Goal: Unclear

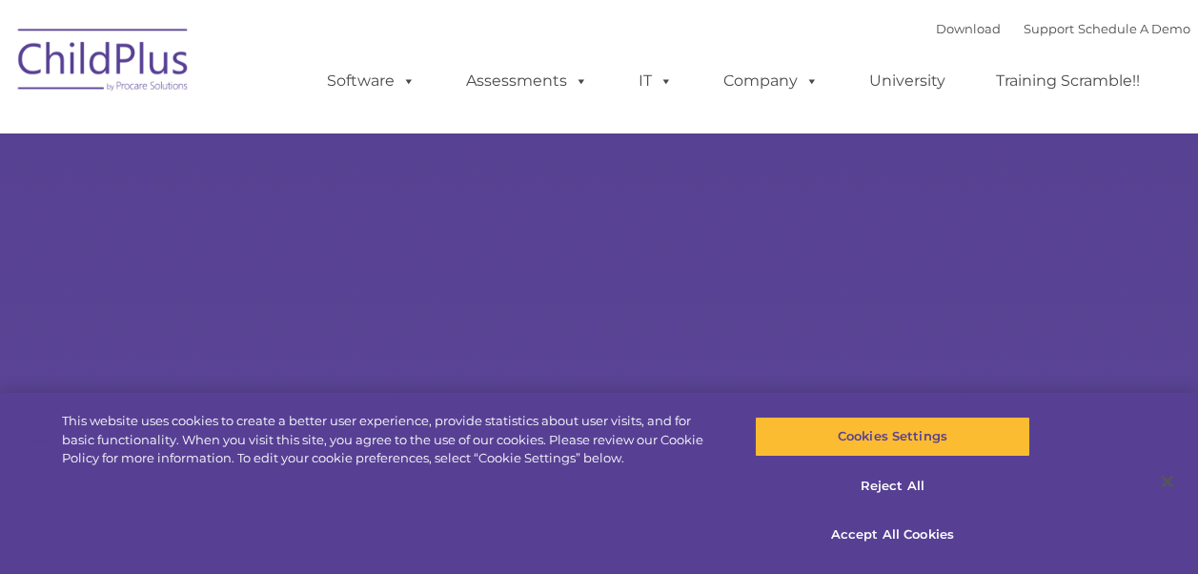
select select "MEDIUM"
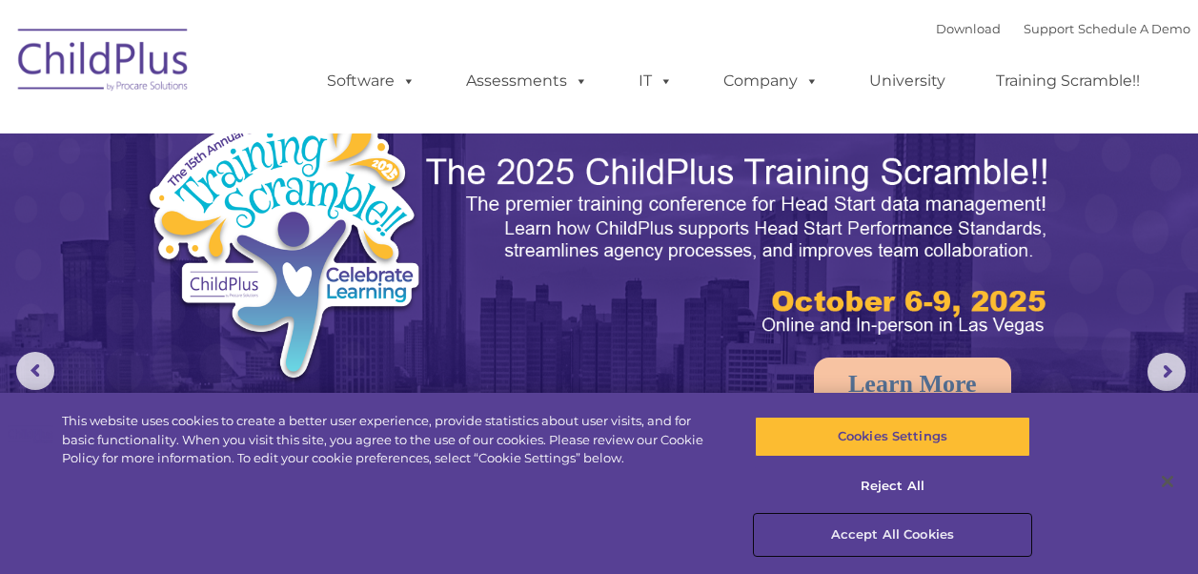
click at [898, 525] on button "Accept All Cookies" at bounding box center [892, 535] width 275 height 40
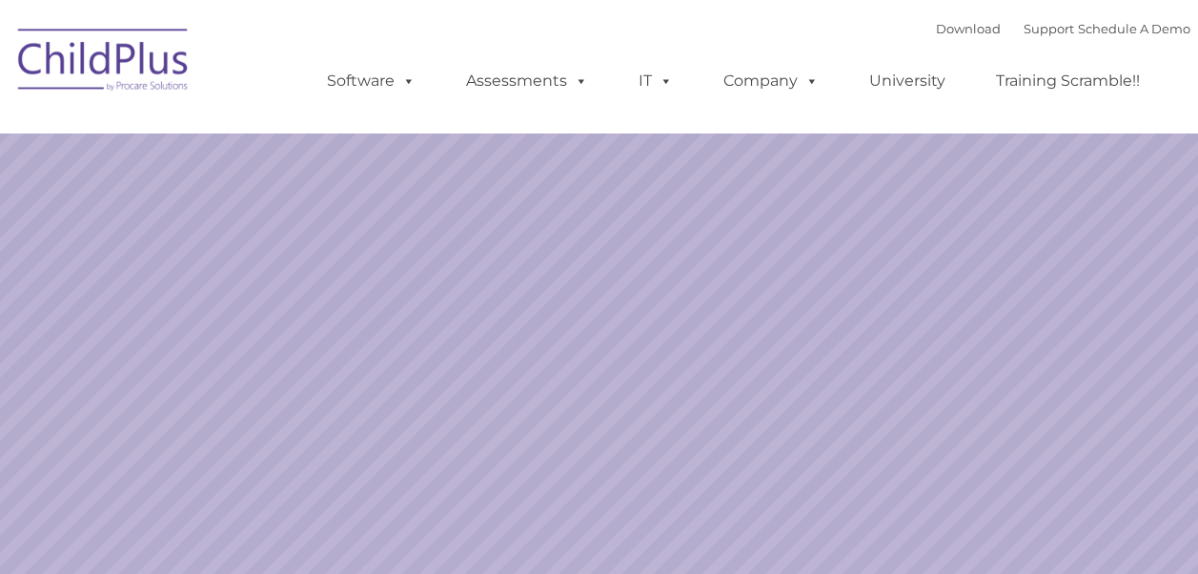
select select "MEDIUM"
